Goal: Task Accomplishment & Management: Use online tool/utility

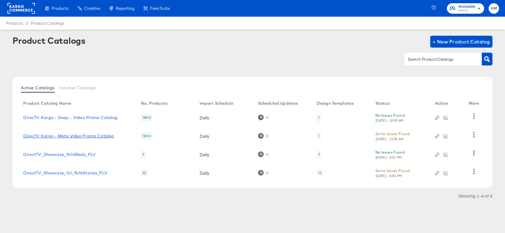
click at [97, 134] on link "DirecTV Kargo - Meta Video Promo Catalog" at bounding box center [68, 136] width 91 height 5
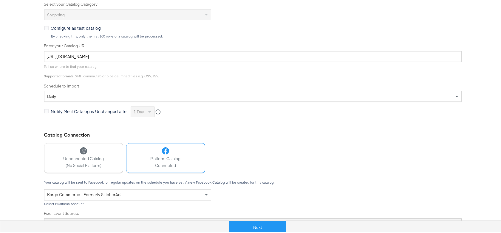
scroll to position [179, 0]
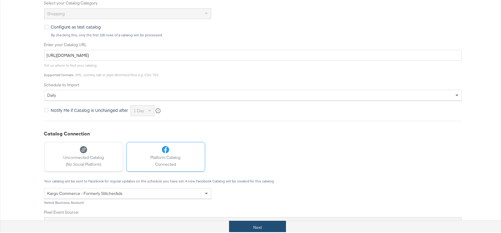
click at [255, 225] on button "Next" at bounding box center [257, 226] width 57 height 13
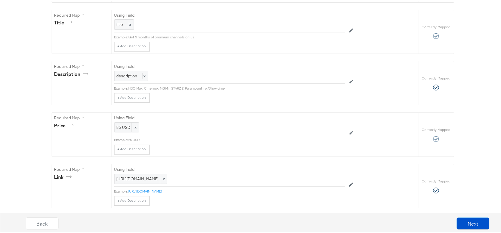
scroll to position [182, 0]
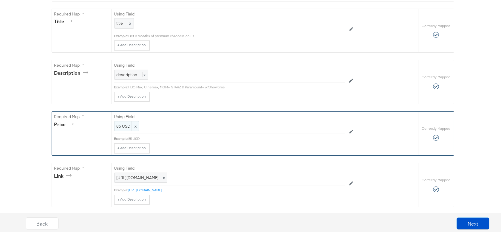
click at [119, 125] on span "85 USD" at bounding box center [127, 126] width 20 height 6
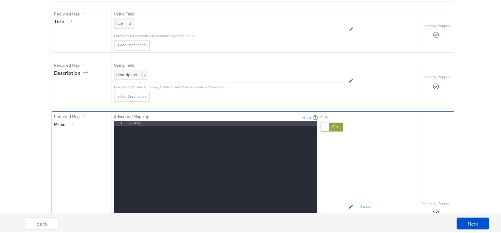
click at [335, 125] on div at bounding box center [332, 126] width 22 height 9
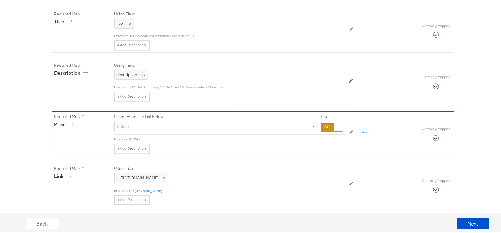
click at [157, 130] on div "Select..." at bounding box center [216, 126] width 203 height 10
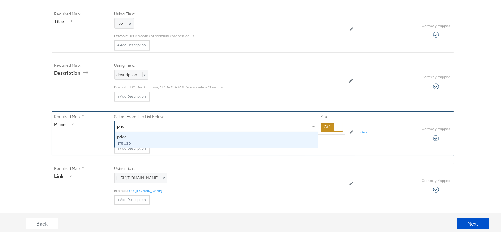
type input "price"
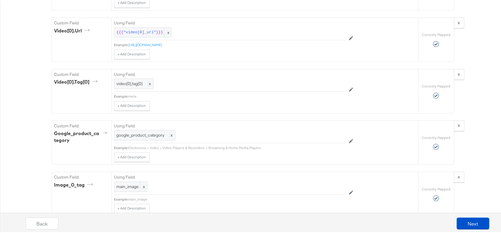
scroll to position [688, 0]
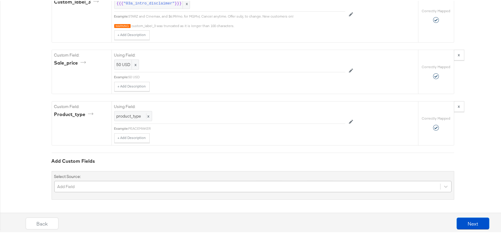
click at [68, 186] on div "Add Field" at bounding box center [252, 185] width 397 height 11
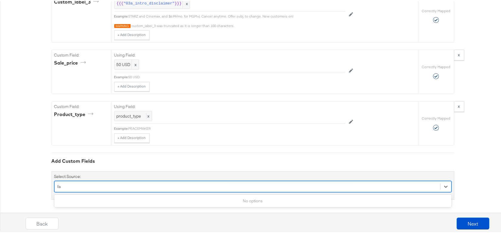
scroll to position [1242, 0]
type input "facebook"
drag, startPoint x: 88, startPoint y: 186, endPoint x: 49, endPoint y: 186, distance: 38.8
click at [52, 186] on div "Select Source: Select is focused ,type to refine list, press Down to open the m…" at bounding box center [253, 185] width 403 height 29
click at [375, 165] on div "Add Custom Fields Select Source: Select is focused ,type to refine list, press …" at bounding box center [253, 175] width 403 height 47
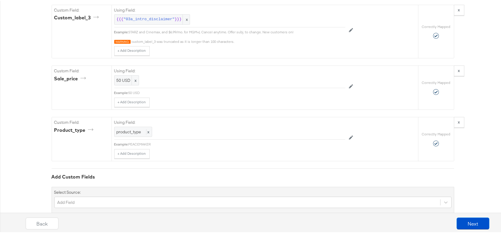
scroll to position [1116, 0]
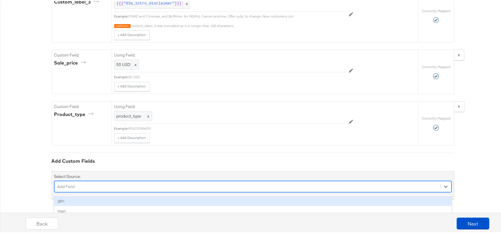
click at [256, 185] on div "option gtin focused, 1 of 157. 157 results available. Use Up and Down to choose…" at bounding box center [252, 185] width 397 height 11
type input "sale"
click at [262, 168] on div "Add Custom Fields Select Source: option sale_price_effective_date focused, 33 o…" at bounding box center [253, 175] width 403 height 47
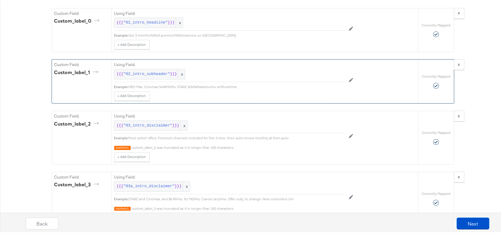
scroll to position [1179, 0]
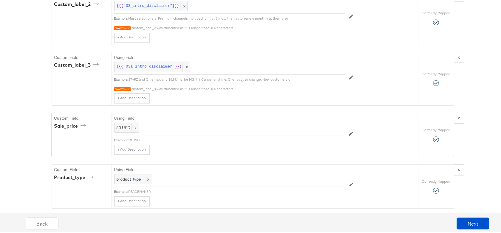
click at [134, 134] on div "Using Field: 50 USD x" at bounding box center [229, 123] width 231 height 22
click at [114, 124] on div "50 USD x" at bounding box center [126, 127] width 25 height 10
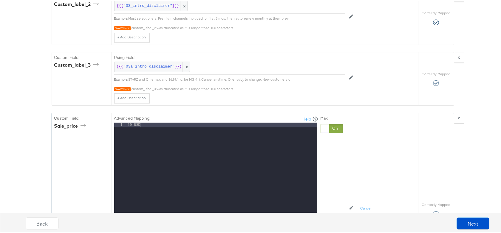
drag, startPoint x: 329, startPoint y: 127, endPoint x: 324, endPoint y: 127, distance: 5.4
click at [329, 127] on div at bounding box center [332, 127] width 22 height 9
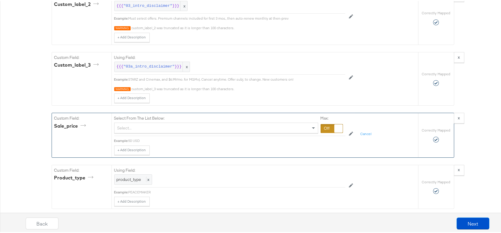
click at [135, 126] on div "Select..." at bounding box center [216, 127] width 203 height 10
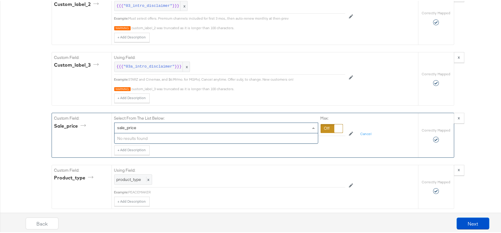
type input "sale_price"
click at [323, 127] on div at bounding box center [332, 127] width 22 height 9
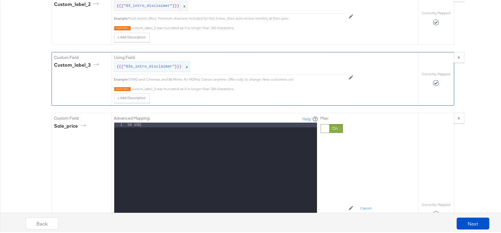
click at [163, 66] on span ""03a_intro_disclaimer"" at bounding box center [148, 66] width 51 height 6
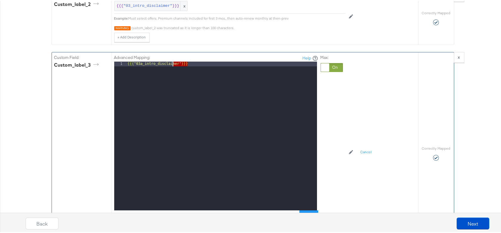
drag, startPoint x: 188, startPoint y: 65, endPoint x: 112, endPoint y: 64, distance: 75.2
click at [114, 64] on div "1 {{{ "03a_intro_disclaimer" }}} XXXXXXXXXXXXXXXXXXXXXXXXXXXXXXXXXXXXXXXXXXXXXX…" at bounding box center [215, 135] width 203 height 149
click at [345, 87] on div "Advanced Mapping: Help 1 {{{ "03a_intro_disclaimer" }}} XXXXXXXXXXXXXXXXXXXXXXX…" at bounding box center [244, 152] width 261 height 200
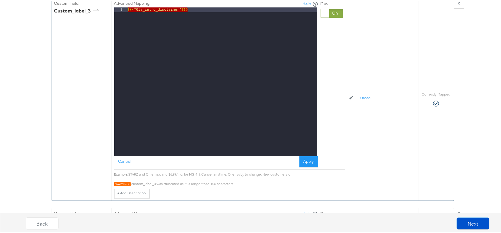
scroll to position [1260, 0]
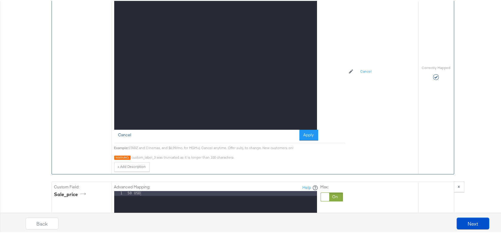
click at [125, 134] on button "Cancel" at bounding box center [124, 134] width 21 height 11
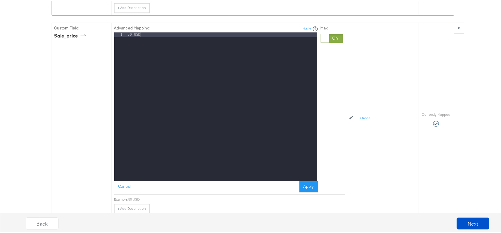
scroll to position [1283, 0]
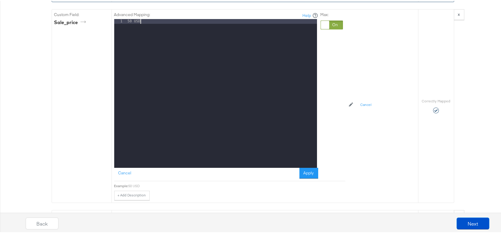
drag, startPoint x: 172, startPoint y: 21, endPoint x: 63, endPoint y: 22, distance: 109.1
click at [66, 22] on div "Custom Field: sale_price Advanced Mapping: Help 1 50 USD XXXXXXXXXXXXXXXXXXXXXX…" at bounding box center [235, 105] width 366 height 193
drag, startPoint x: 154, startPoint y: 21, endPoint x: 86, endPoint y: 16, distance: 68.5
click at [86, 16] on div "Custom Field: sale_price Advanced Mapping: Help 1 50 USD XXXXXXXXXXXXXXXXXXXXXX…" at bounding box center [235, 105] width 366 height 193
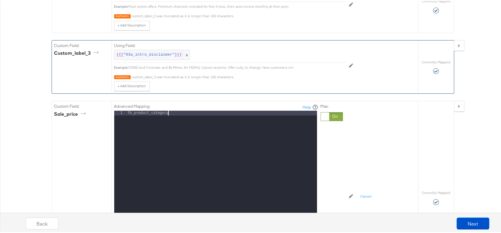
scroll to position [1085, 0]
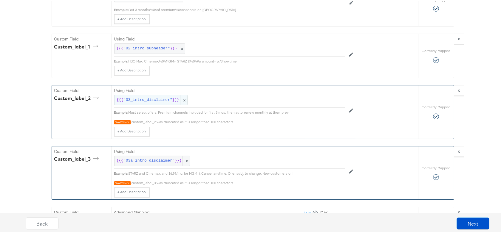
click at [139, 96] on div "{{{ "03_intro_disclaimer" }}} x" at bounding box center [151, 99] width 74 height 10
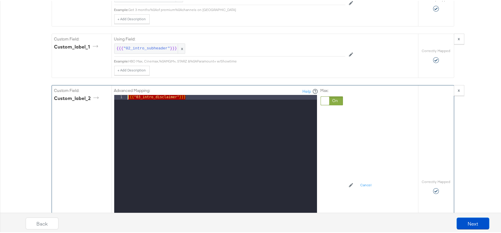
drag, startPoint x: 151, startPoint y: 98, endPoint x: 101, endPoint y: 95, distance: 50.4
click at [101, 95] on div "Custom Field: custom_label_2 Advanced Mapping: Help 1 {{{ "03_intro_disclaimer"…" at bounding box center [235, 186] width 366 height 203
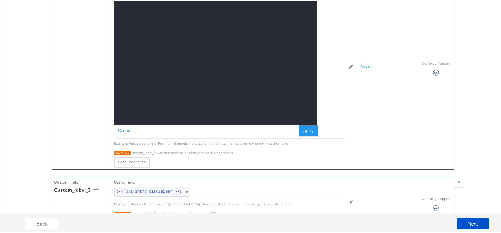
scroll to position [1360, 0]
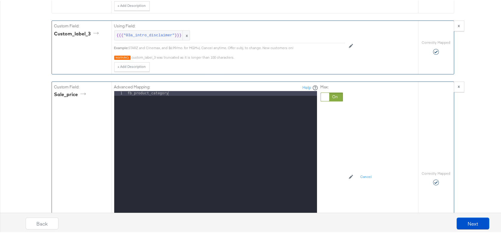
click at [165, 93] on div "fb_product_category" at bounding box center [221, 169] width 191 height 159
drag, startPoint x: 151, startPoint y: 94, endPoint x: 101, endPoint y: 91, distance: 50.2
click at [101, 91] on div "Custom Field: sale_price Advanced Mapping: Help 1 fb_product_category XXXXXXXXX…" at bounding box center [235, 177] width 366 height 193
drag, startPoint x: 133, startPoint y: 92, endPoint x: 174, endPoint y: 93, distance: 40.9
click at [174, 93] on div "{{{ "03_intro_disclaimer" }}}" at bounding box center [221, 169] width 191 height 159
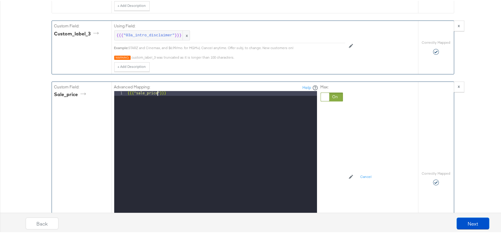
click at [337, 97] on div at bounding box center [332, 96] width 22 height 9
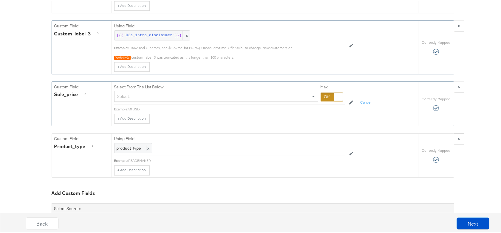
click at [325, 95] on div at bounding box center [332, 96] width 22 height 9
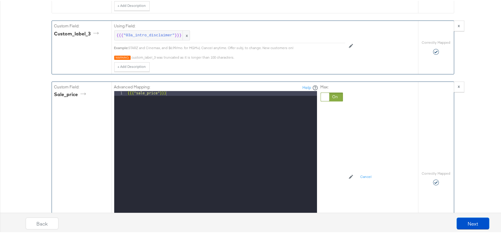
click at [176, 98] on div "{{{ "sale_price" }}}" at bounding box center [221, 169] width 191 height 159
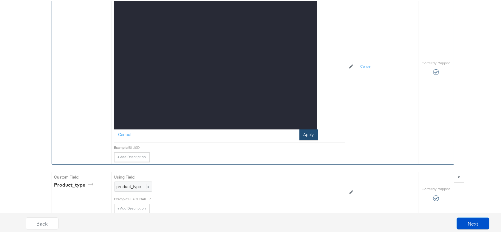
click at [308, 138] on button "Apply" at bounding box center [308, 134] width 19 height 11
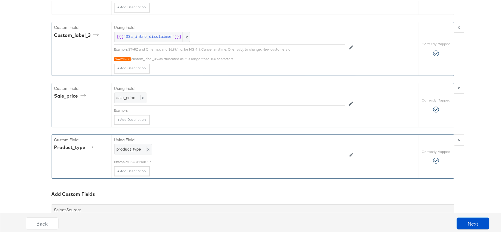
scroll to position [1390, 0]
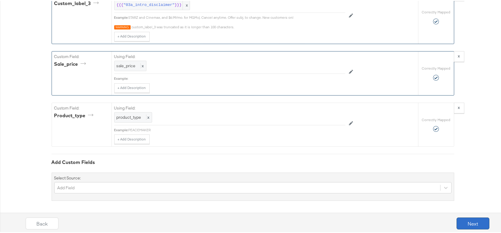
click at [463, 224] on button "Next" at bounding box center [473, 223] width 33 height 12
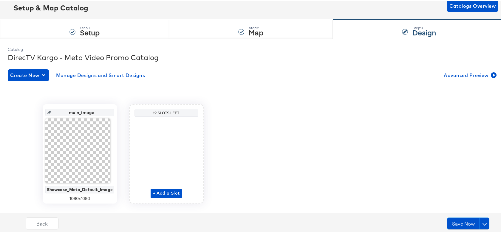
scroll to position [51, 0]
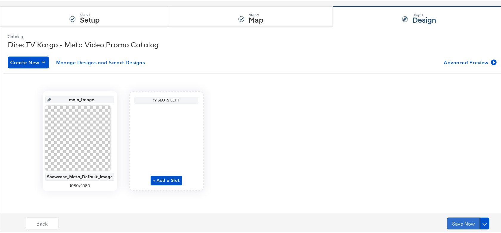
click at [462, 224] on button "Save Now" at bounding box center [463, 223] width 33 height 12
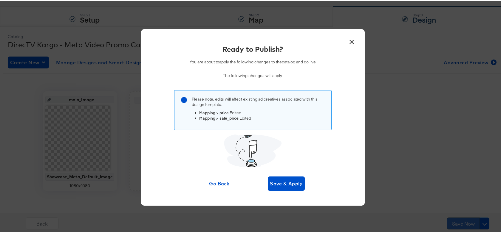
scroll to position [0, 0]
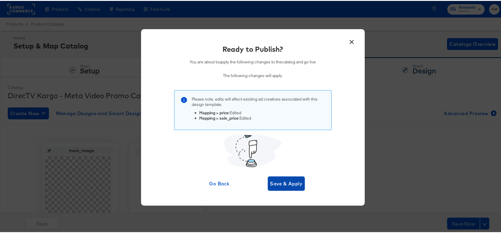
click at [275, 186] on span "Save & Apply" at bounding box center [286, 183] width 33 height 8
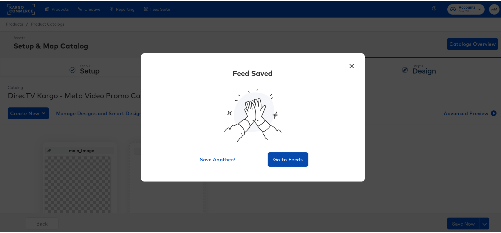
click at [300, 157] on span "Go to Feeds" at bounding box center [288, 159] width 36 height 8
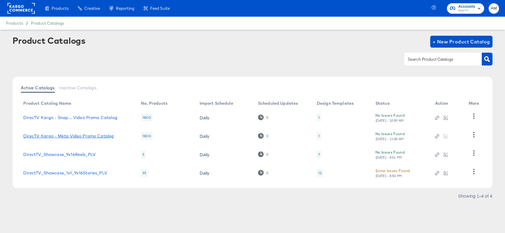
click at [100, 135] on link "DirecTV Kargo - Meta Video Promo Catalog" at bounding box center [68, 136] width 91 height 5
click at [99, 137] on link "DirecTV Kargo - Meta Video Promo Catalog" at bounding box center [68, 136] width 91 height 5
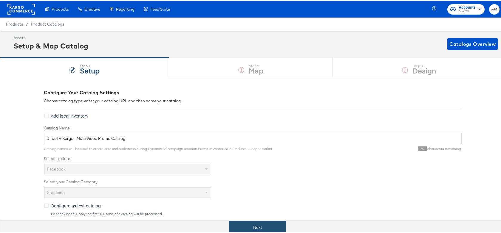
click at [248, 229] on button "Next" at bounding box center [257, 226] width 57 height 13
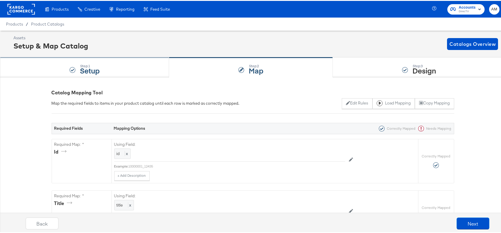
click at [103, 62] on div "Step: 1 Setup" at bounding box center [84, 67] width 169 height 20
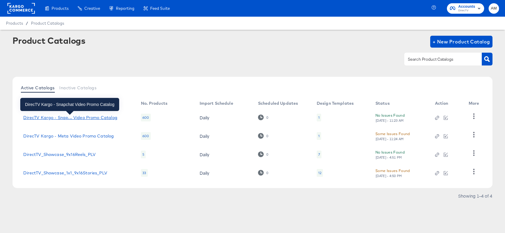
click at [80, 118] on div "DirecTV Kargo - Snap... Video Promo Catalog" at bounding box center [70, 117] width 94 height 5
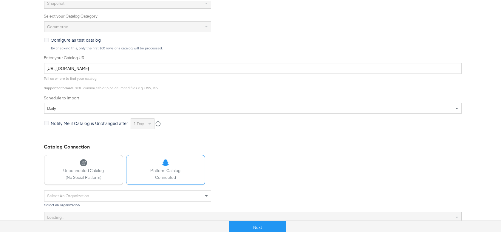
scroll to position [199, 0]
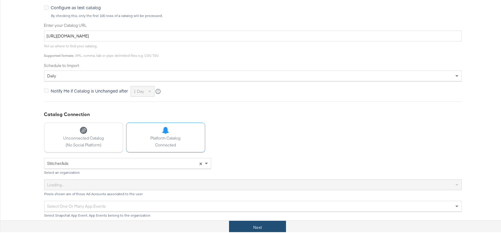
click at [265, 229] on button "Next" at bounding box center [257, 226] width 57 height 13
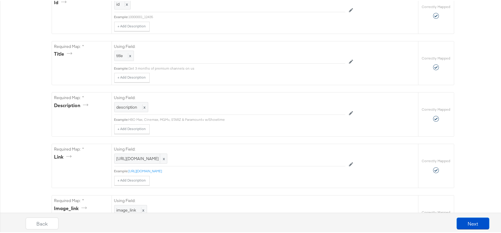
scroll to position [0, 0]
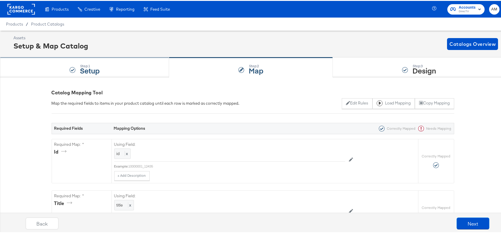
click at [103, 61] on div "Step: 1 Setup" at bounding box center [84, 67] width 169 height 20
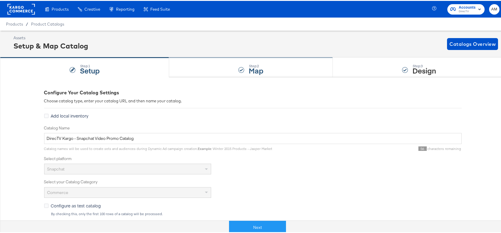
click at [217, 65] on div "Step: 2 Map" at bounding box center [251, 67] width 164 height 20
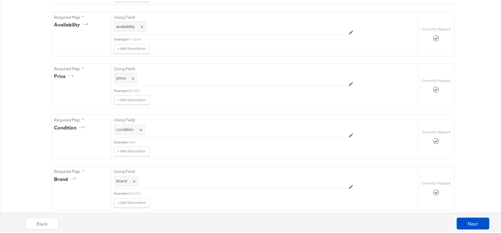
scroll to position [605, 0]
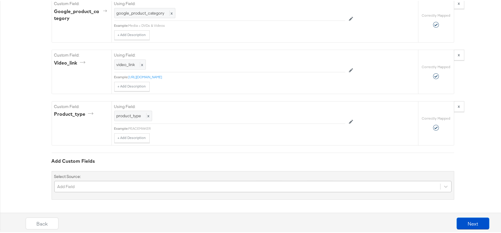
click at [103, 185] on div "Add Field" at bounding box center [252, 185] width 397 height 11
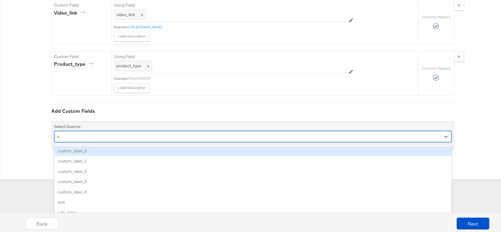
type input "sa"
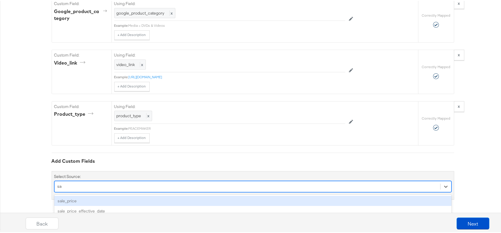
click at [83, 199] on div "sale_price" at bounding box center [252, 200] width 397 height 10
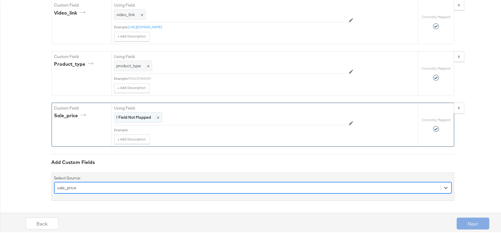
click at [132, 119] on strong "! Field Not Mapped" at bounding box center [134, 116] width 35 height 5
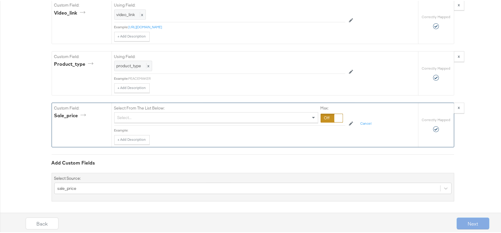
click at [132, 119] on div "Select..." at bounding box center [216, 117] width 203 height 10
type input "sale"
click at [321, 117] on div at bounding box center [332, 117] width 22 height 9
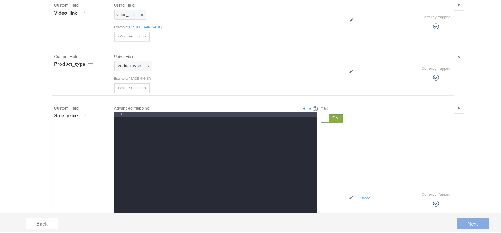
click at [136, 114] on div at bounding box center [221, 191] width 191 height 159
drag, startPoint x: 134, startPoint y: 114, endPoint x: 175, endPoint y: 113, distance: 41.2
click at [175, 113] on div "{{{ "03_intro_disclaimer" }}}" at bounding box center [221, 191] width 191 height 159
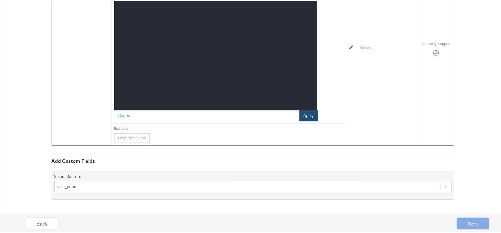
click at [307, 117] on button "Apply" at bounding box center [308, 115] width 19 height 11
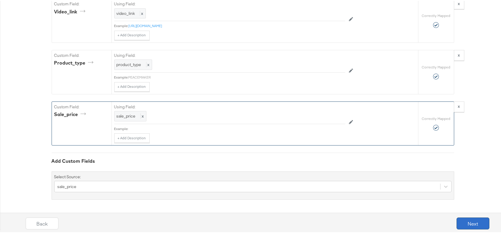
click at [461, 222] on button "Next" at bounding box center [473, 223] width 33 height 12
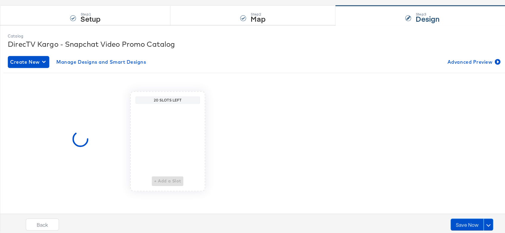
scroll to position [0, 0]
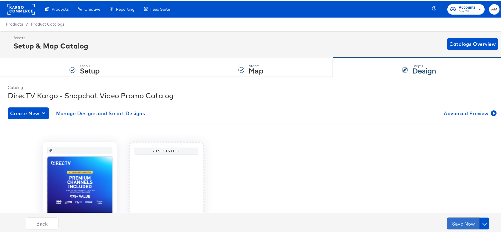
click at [460, 225] on button "Save Now" at bounding box center [463, 223] width 33 height 12
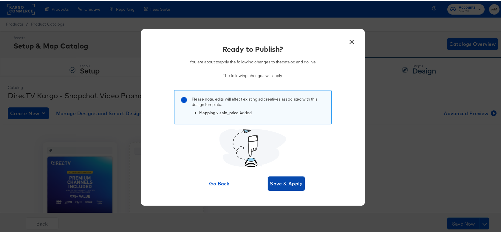
click at [291, 186] on span "Save & Apply" at bounding box center [286, 183] width 33 height 8
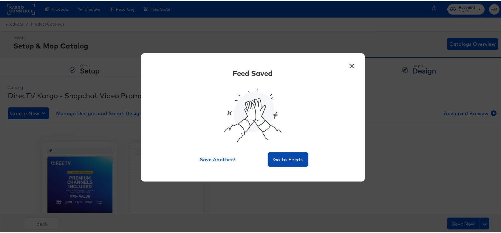
click at [280, 155] on span "Go to Feeds" at bounding box center [288, 159] width 36 height 8
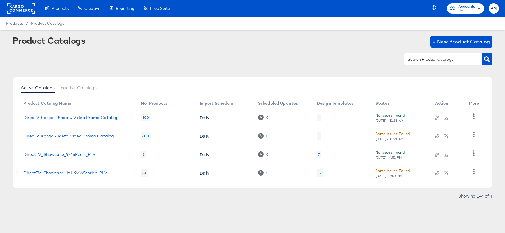
click at [392, 141] on div "Fri, Sep 5th - 11:24 AM" at bounding box center [390, 139] width 29 height 4
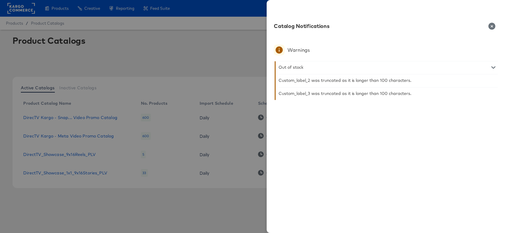
click at [490, 25] on icon "button" at bounding box center [492, 26] width 7 height 7
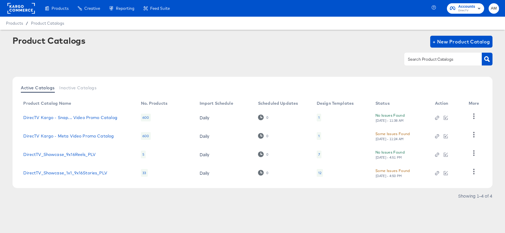
click at [385, 117] on div "No Issues Found Fri, Sep 5th - 11:38 AM" at bounding box center [400, 117] width 48 height 10
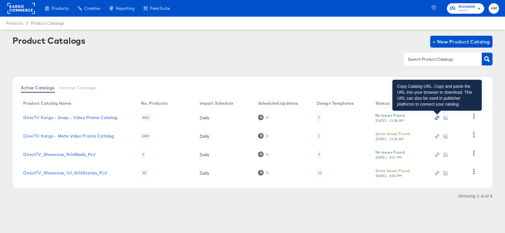
click at [438, 118] on icon "button" at bounding box center [437, 118] width 4 height 4
